Goal: Go to known website: Access a specific website the user already knows

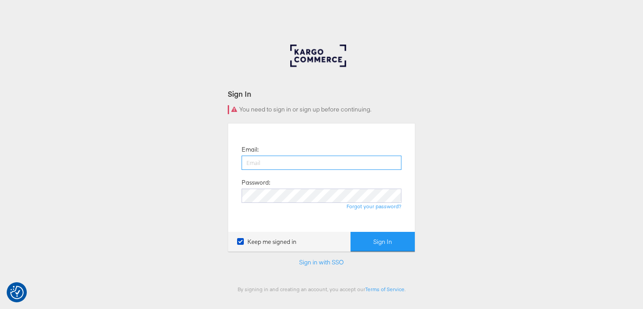
type input "lucy@papier.com"
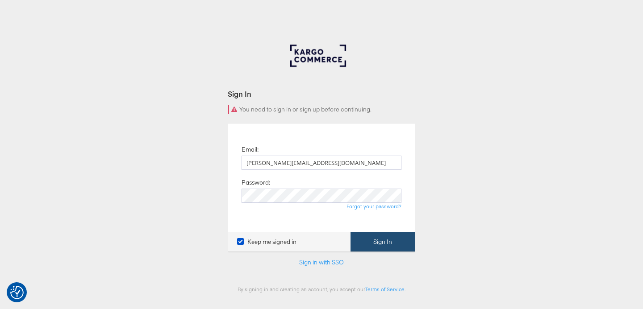
click at [395, 239] on button "Sign In" at bounding box center [382, 242] width 64 height 20
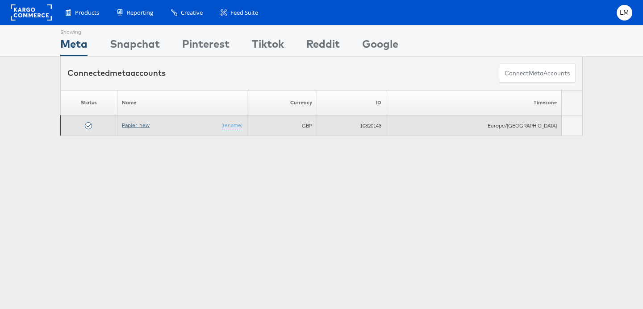
click at [139, 126] on link "Papier_new" at bounding box center [136, 125] width 28 height 7
